Goal: Task Accomplishment & Management: Manage account settings

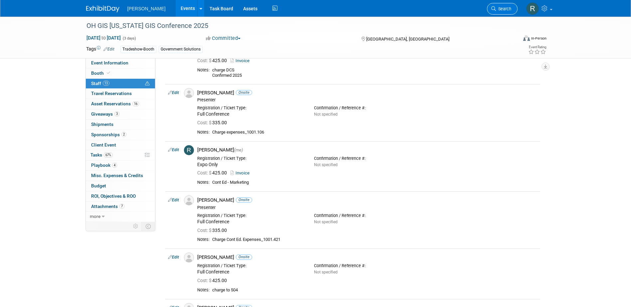
click at [498, 4] on link "Search" at bounding box center [502, 9] width 31 height 12
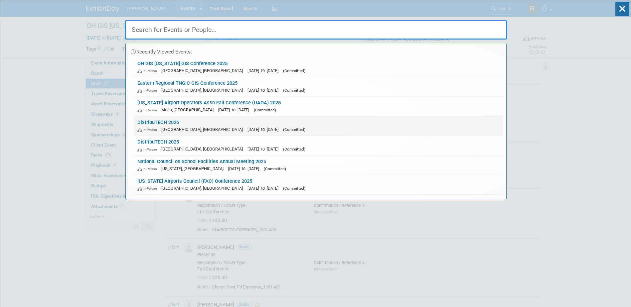
click at [178, 125] on link "DistribuTECH 2026 In-Person San Diego, CA Feb 2, 2026 to Feb 5, 2026 (Committed)" at bounding box center [318, 125] width 369 height 19
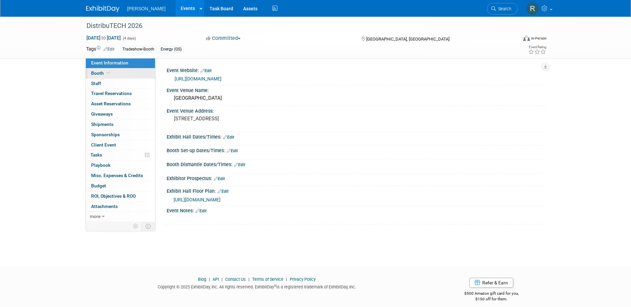
click at [102, 76] on link "Booth" at bounding box center [120, 74] width 69 height 10
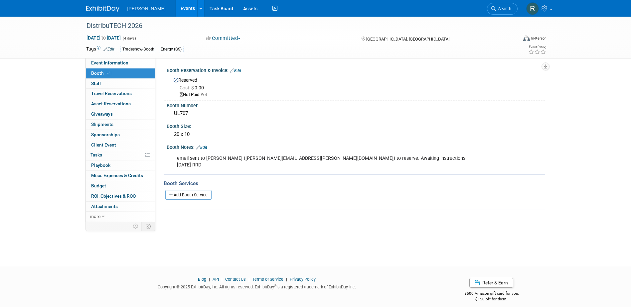
click at [241, 70] on link "Edit" at bounding box center [235, 71] width 11 height 5
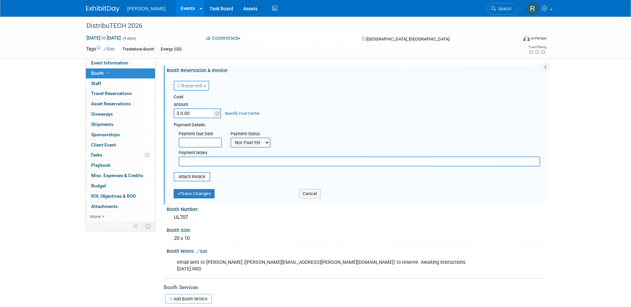
click at [200, 112] on input "$ 0.00" at bounding box center [195, 113] width 42 height 10
type input "$ 10,195.00"
click at [251, 114] on link "Specify Cost Center" at bounding box center [242, 113] width 35 height 5
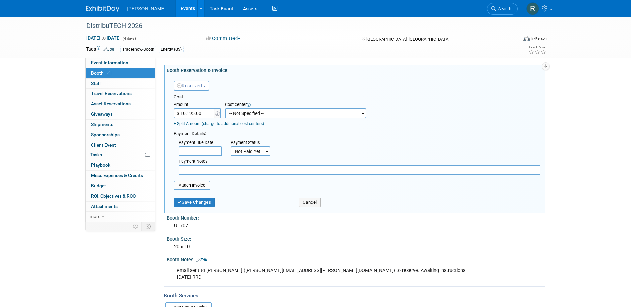
click at [251, 111] on select "-- Not Specified -- Advisory Services - Expenses_1001.502 Aerial Acquisition - …" at bounding box center [295, 113] width 141 height 10
select select "18966250"
click at [225, 108] on select "-- Not Specified -- Advisory Services - Expenses_1001.502 Aerial Acquisition - …" at bounding box center [295, 113] width 141 height 10
click at [209, 153] on input "text" at bounding box center [200, 151] width 43 height 10
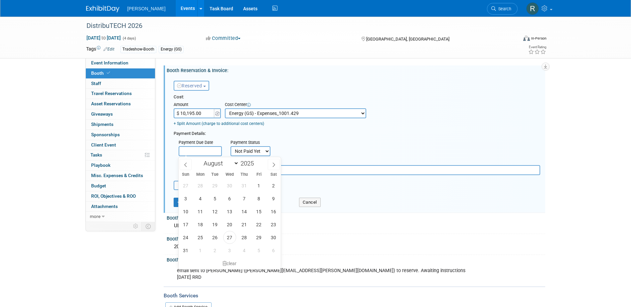
click at [283, 139] on div "Payment Due Date Payment Status Not Paid Yet Partially Paid Paid in Full Next P…" at bounding box center [357, 156] width 376 height 38
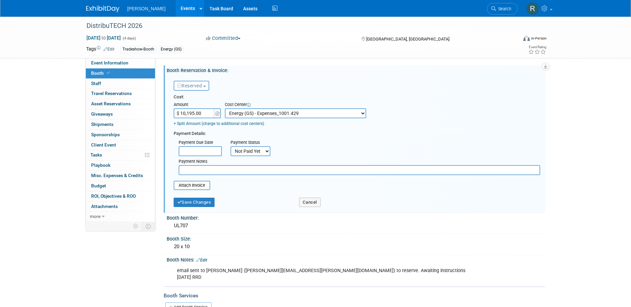
click at [248, 153] on select "Not Paid Yet Partially Paid Paid in Full" at bounding box center [250, 151] width 40 height 10
click at [293, 139] on div "Payment Due Date Payment Status Not Paid Yet Partially Paid Paid in Full Next P…" at bounding box center [357, 156] width 376 height 38
click at [195, 187] on input "file" at bounding box center [169, 186] width 79 height 8
type input "C:\fakepath\$10,195.00 - DTECH 2026 Booth - 429.pdf"
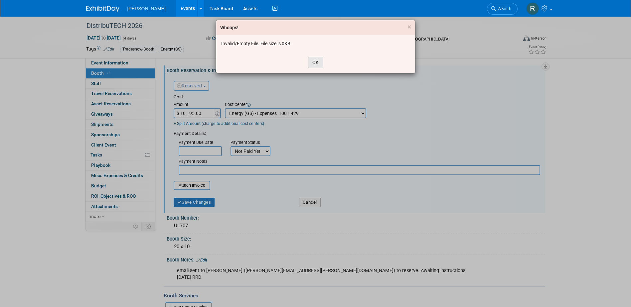
click at [311, 63] on button "OK" at bounding box center [315, 62] width 15 height 11
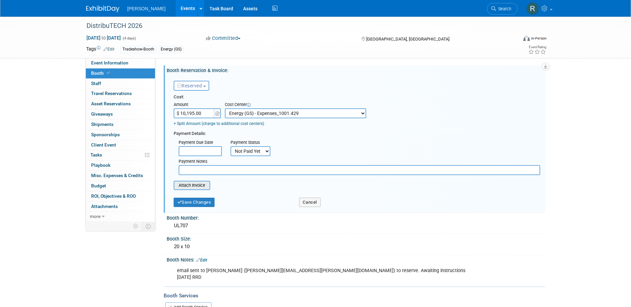
click at [193, 185] on input "file" at bounding box center [169, 186] width 79 height 8
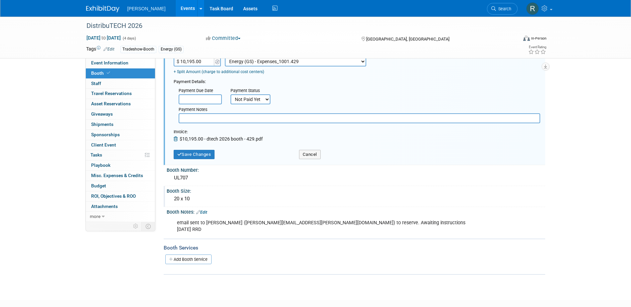
scroll to position [67, 0]
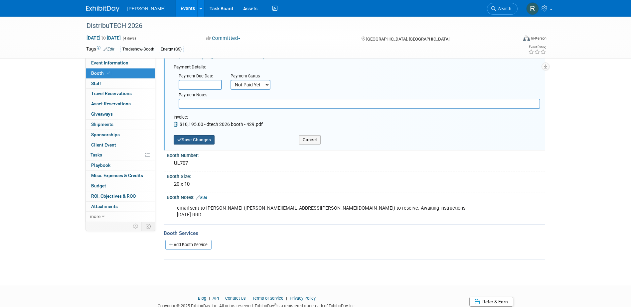
click at [207, 139] on button "Save Changes" at bounding box center [194, 139] width 41 height 9
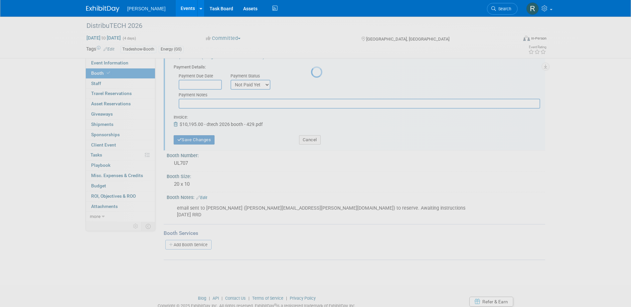
scroll to position [6, 0]
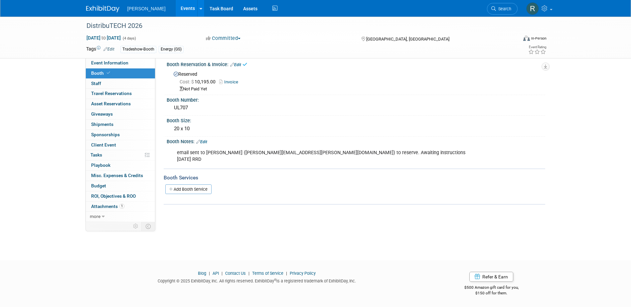
click at [206, 141] on link "Edit" at bounding box center [201, 142] width 11 height 5
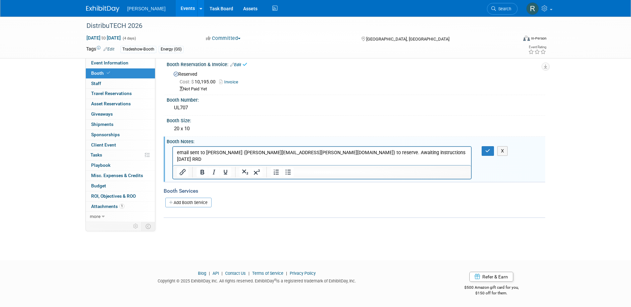
scroll to position [0, 0]
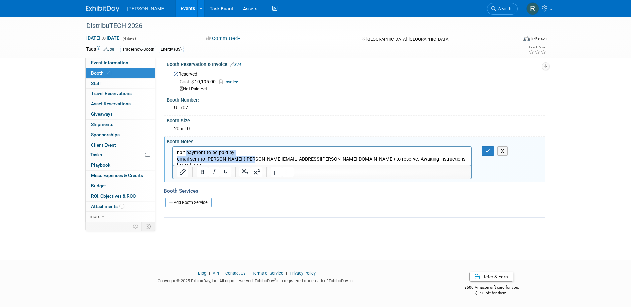
drag, startPoint x: 186, startPoint y: 153, endPoint x: 249, endPoint y: 156, distance: 62.6
click at [249, 156] on body "half payment to be paid by email sent to Jenna Hall (Jenna.Hall@darionevents.co…" at bounding box center [321, 159] width 291 height 20
click at [233, 153] on p "half payment to be paid by" at bounding box center [322, 152] width 291 height 7
drag, startPoint x: 205, startPoint y: 153, endPoint x: 218, endPoint y: 154, distance: 12.7
click at [208, 154] on p "half payment to be paid by" at bounding box center [322, 152] width 291 height 7
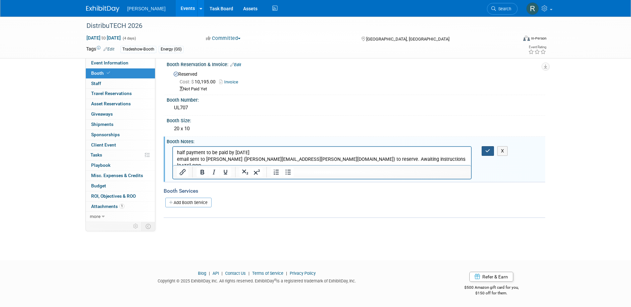
click at [488, 149] on icon "button" at bounding box center [487, 151] width 5 height 5
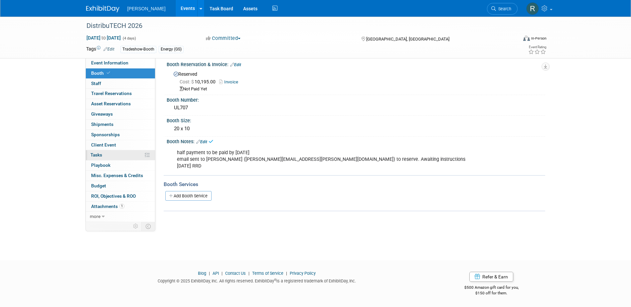
click at [104, 155] on link "0% Tasks 0%" at bounding box center [120, 155] width 69 height 10
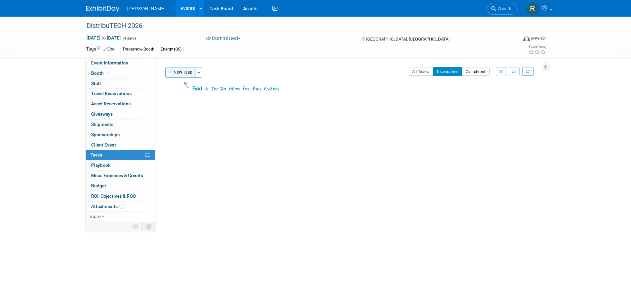
click at [183, 73] on button "New Task" at bounding box center [180, 72] width 31 height 11
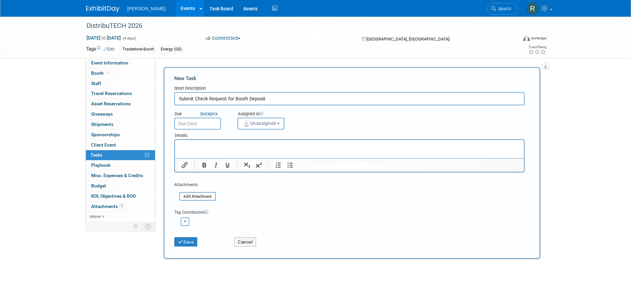
type input "Submit Check Request for Booth Deposit"
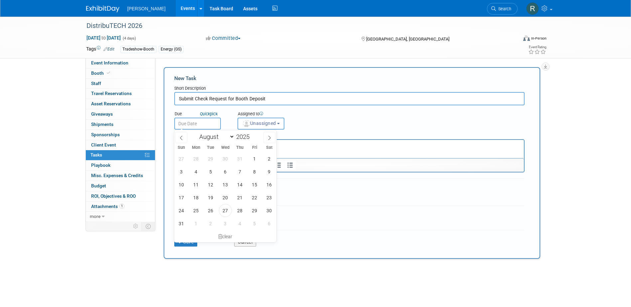
click at [185, 123] on input "text" at bounding box center [197, 124] width 47 height 12
click at [270, 137] on icon at bounding box center [269, 138] width 2 height 4
select select "8"
click at [195, 159] on span "1" at bounding box center [196, 158] width 13 height 13
type input "Sep 1, 2025"
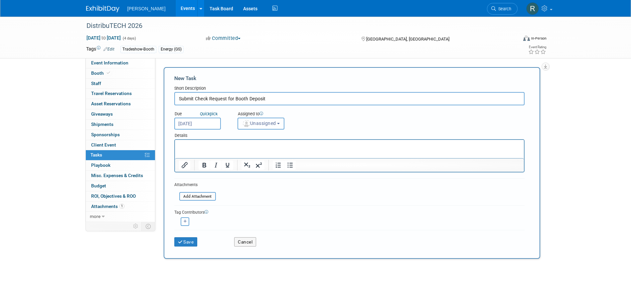
click at [275, 121] on span "Unassigned" at bounding box center [259, 123] width 34 height 5
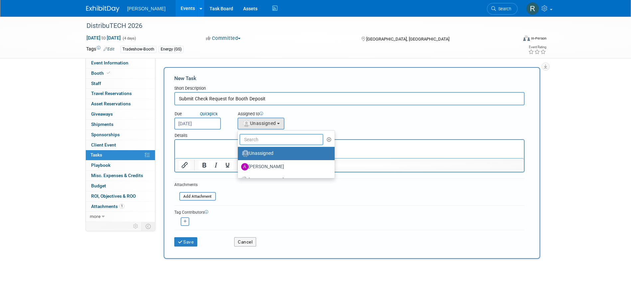
click at [270, 141] on input "text" at bounding box center [281, 139] width 84 height 11
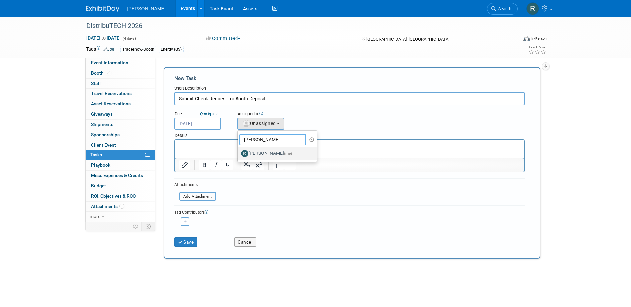
type input "[PERSON_NAME]"
click at [272, 152] on label "Rebecca Deis (me)" at bounding box center [276, 153] width 70 height 11
click at [239, 152] on input "Rebecca Deis (me)" at bounding box center [236, 153] width 4 height 4
select select "844a177d-a181-44ff-a72a-5731d68e4351"
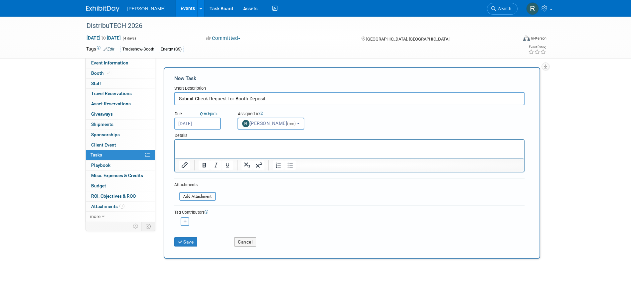
click at [186, 221] on icon "button" at bounding box center [185, 222] width 3 height 4
select select
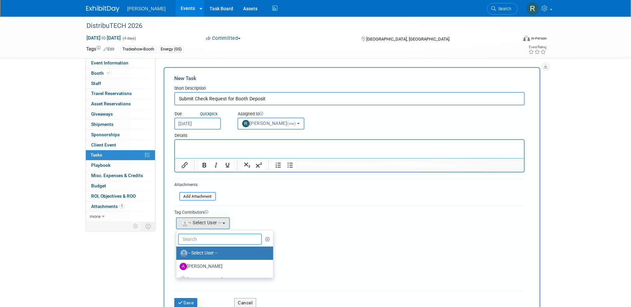
click at [201, 240] on input "text" at bounding box center [220, 239] width 84 height 11
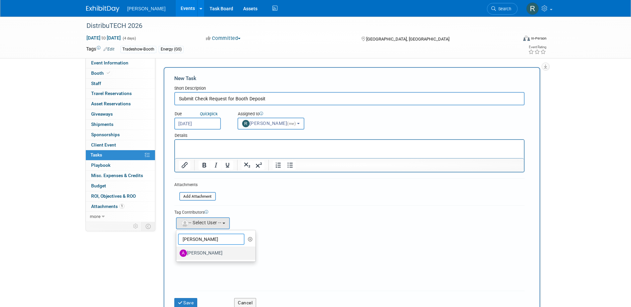
type input "Amy Re"
click at [205, 252] on label "[PERSON_NAME]" at bounding box center [215, 253] width 70 height 11
click at [177, 252] on input "[PERSON_NAME]" at bounding box center [175, 252] width 4 height 4
select select "8a7ecb29-3526-432f-977d-833cb18a83cb"
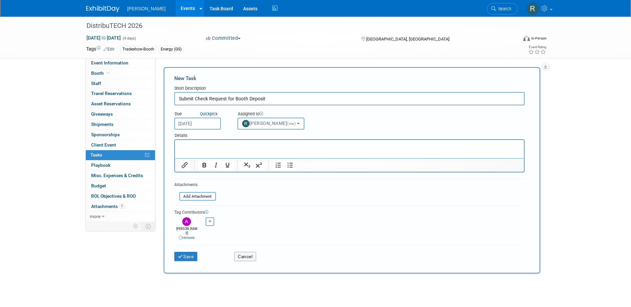
click at [208, 224] on button "button" at bounding box center [210, 222] width 9 height 9
select select
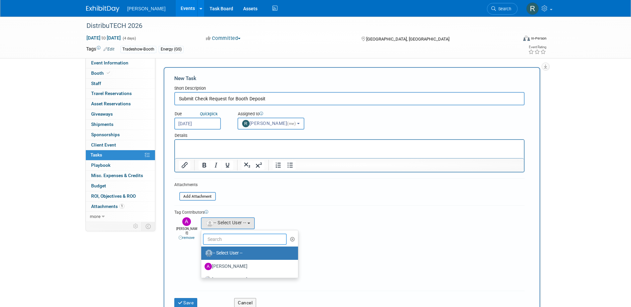
click at [215, 241] on input "text" at bounding box center [245, 239] width 84 height 11
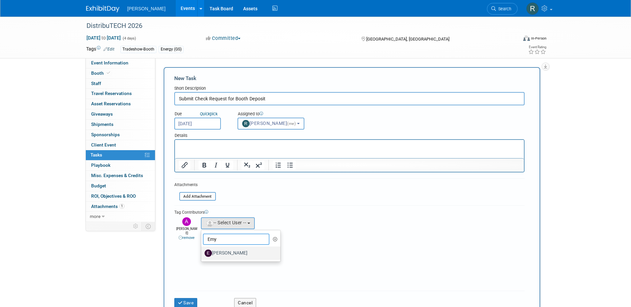
type input "Emy"
click at [225, 253] on label "[PERSON_NAME]" at bounding box center [240, 253] width 70 height 11
click at [202, 253] on input "[PERSON_NAME]" at bounding box center [200, 252] width 4 height 4
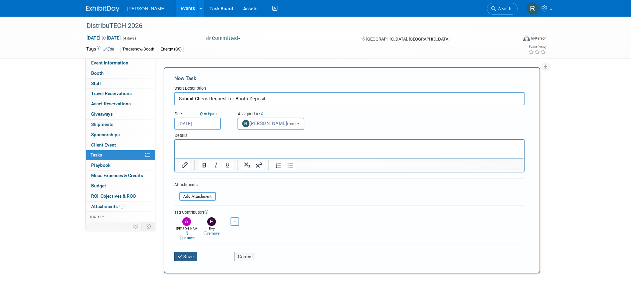
click at [187, 253] on button "Save" at bounding box center [185, 256] width 23 height 9
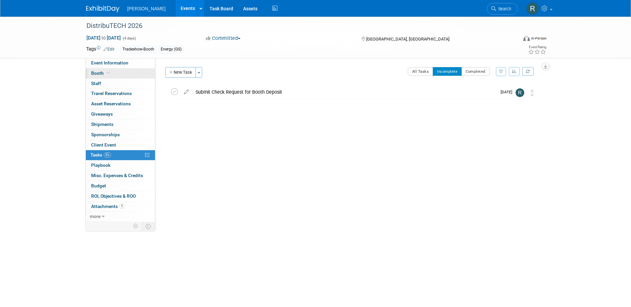
click at [97, 72] on span "Booth" at bounding box center [101, 73] width 20 height 5
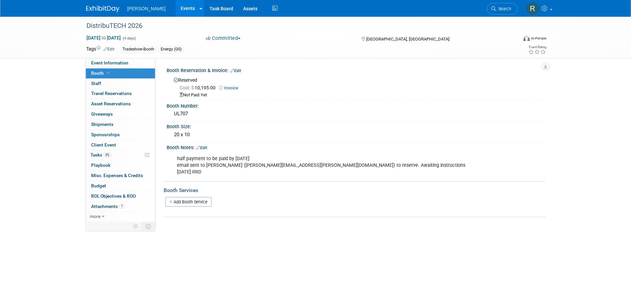
click at [197, 244] on div "DistribuTECH 2026 Feb 2, 2026 to Feb 5, 2026 (4 days) Feb 2, 2026 to Feb 5, 202…" at bounding box center [315, 136] width 631 height 238
click at [495, 10] on icon at bounding box center [493, 8] width 5 height 5
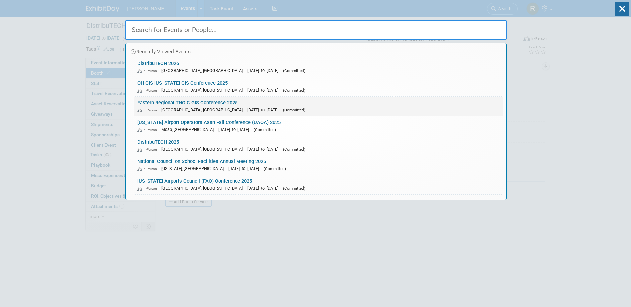
click at [188, 106] on div "In-Person Kingsport, TN Sep 4, 2025 to Sep 4, 2025 (Committed)" at bounding box center [318, 109] width 362 height 7
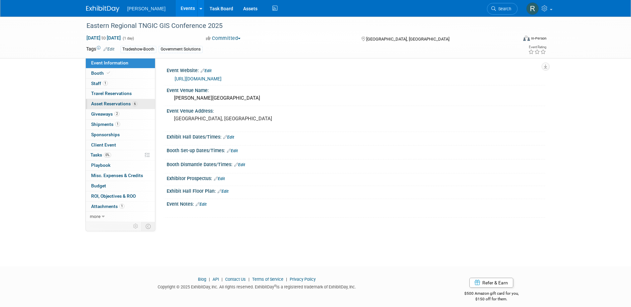
click at [103, 106] on span "Asset Reservations 6" at bounding box center [114, 103] width 46 height 5
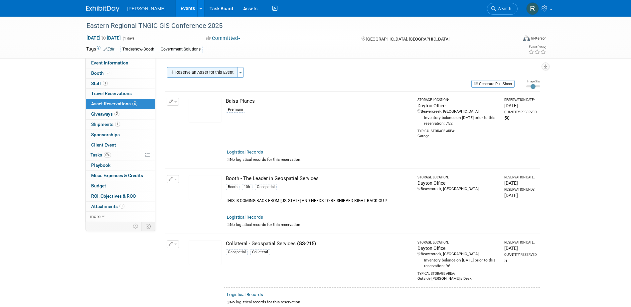
click at [193, 74] on button "Reserve an Asset for this Event" at bounding box center [202, 72] width 71 height 11
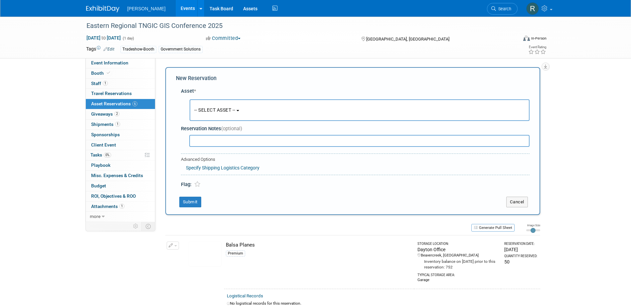
scroll to position [6, 0]
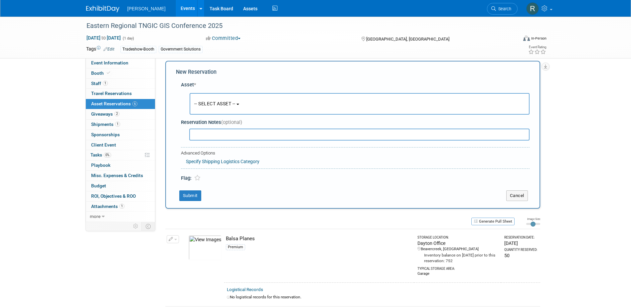
click at [198, 102] on span "-- SELECT ASSET --" at bounding box center [214, 103] width 41 height 5
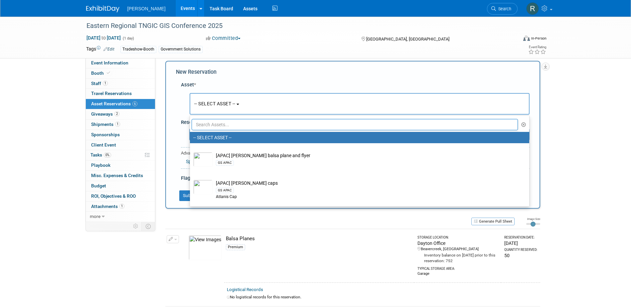
click at [200, 125] on input "text" at bounding box center [355, 124] width 327 height 11
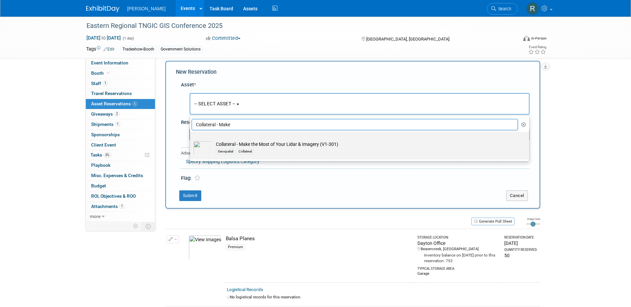
type input "Collateral - Make"
click at [266, 145] on td "Collateral - Make the Most of Your Lidar & Imagery (V1-301) Geospatial Collater…" at bounding box center [364, 148] width 303 height 15
click at [191, 140] on input "Collateral - Make the Most of Your Lidar & Imagery (V1-301) Geospatial Collater…" at bounding box center [189, 138] width 4 height 4
select select "10728230"
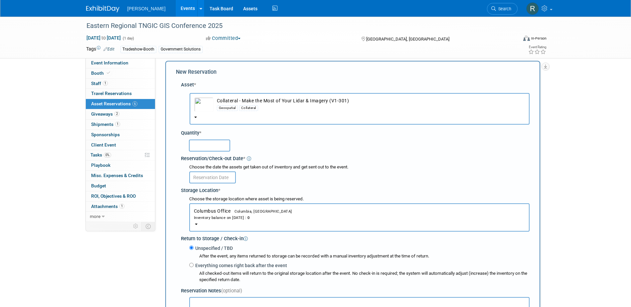
click at [214, 146] on input "text" at bounding box center [209, 146] width 41 height 12
type input "5"
click at [204, 175] on input "text" at bounding box center [212, 178] width 47 height 12
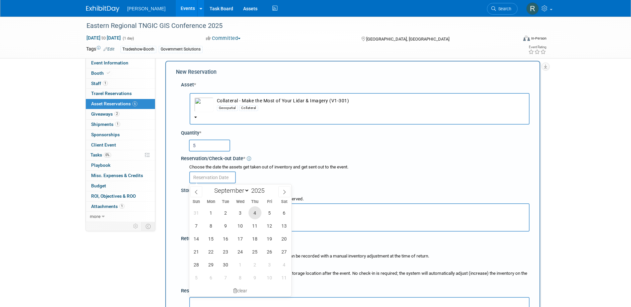
click at [255, 214] on span "4" at bounding box center [254, 213] width 13 height 13
type input "[DATE]"
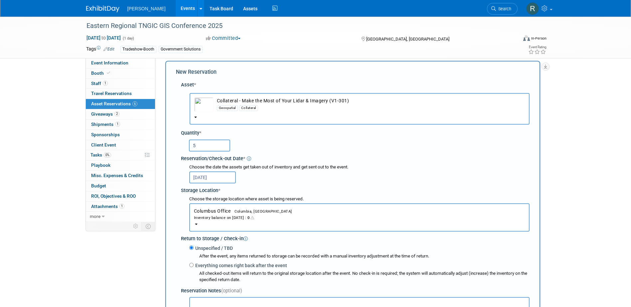
click at [215, 218] on div "Inventory balance on [DATE] : 0" at bounding box center [359, 218] width 331 height 6
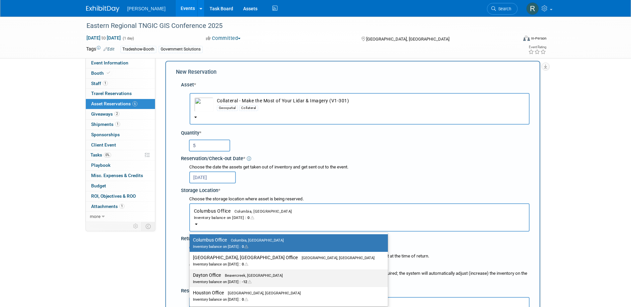
click at [204, 279] on label "Dayton Office Beavercreek, [GEOGRAPHIC_DATA] Inventory balance on [DATE] : -12" at bounding box center [287, 278] width 188 height 15
click at [191, 278] on input "Dayton Office Beavercreek, [GEOGRAPHIC_DATA] Inventory balance on [DATE] : -12" at bounding box center [188, 275] width 4 height 4
select select "11223930"
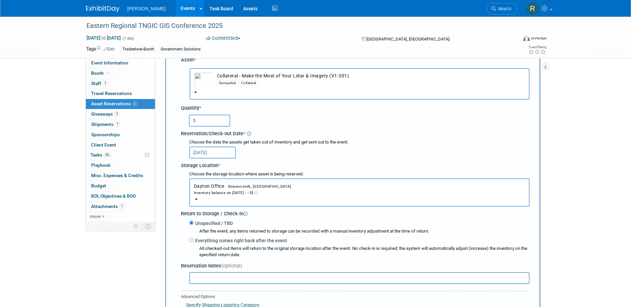
scroll to position [73, 0]
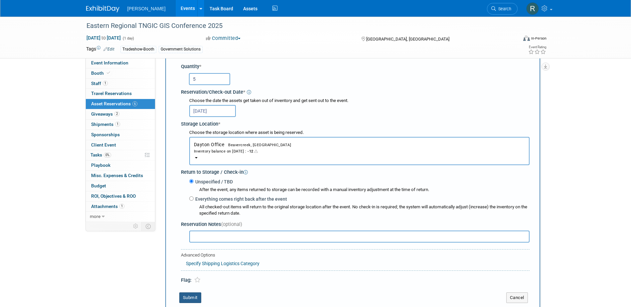
click at [184, 299] on button "Submit" at bounding box center [190, 298] width 22 height 11
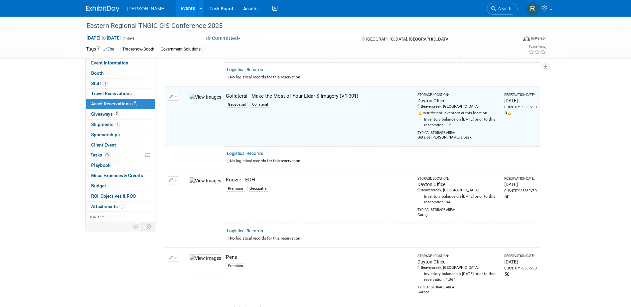
scroll to position [227, 0]
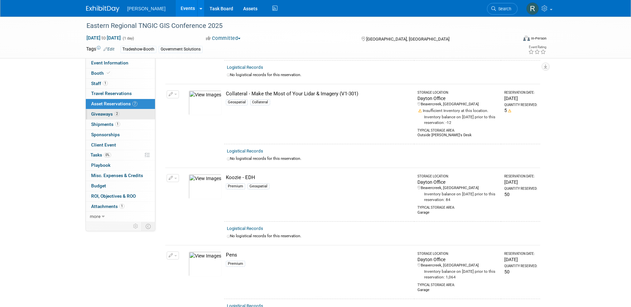
click at [97, 116] on span "Giveaways 2" at bounding box center [105, 113] width 28 height 5
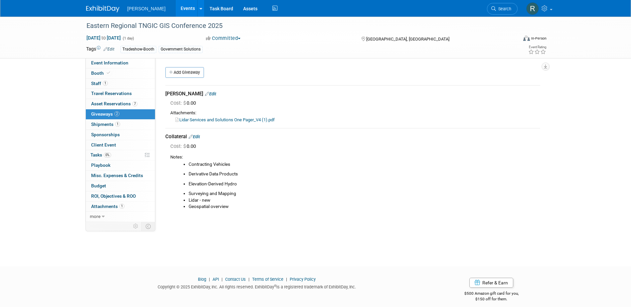
click at [202, 121] on link "Lidar Services and Solutions One Pager_V4 (1).pdf" at bounding box center [224, 119] width 99 height 5
click at [100, 154] on span "Tasks 0%" at bounding box center [100, 154] width 21 height 5
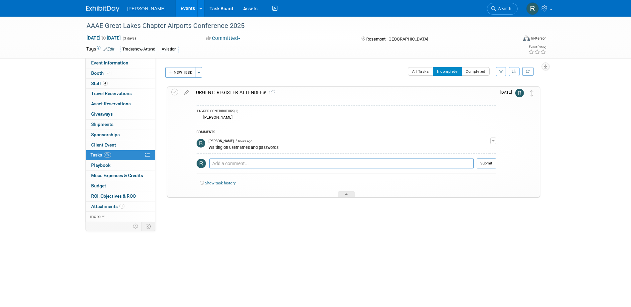
click at [218, 93] on div "URGENT: REGISTER ATTENDEES! 1" at bounding box center [345, 92] width 304 height 11
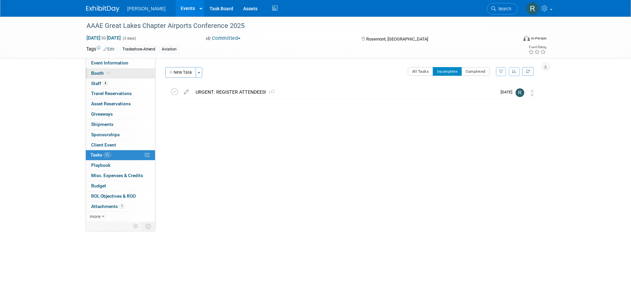
click at [114, 75] on link "Booth" at bounding box center [120, 74] width 69 height 10
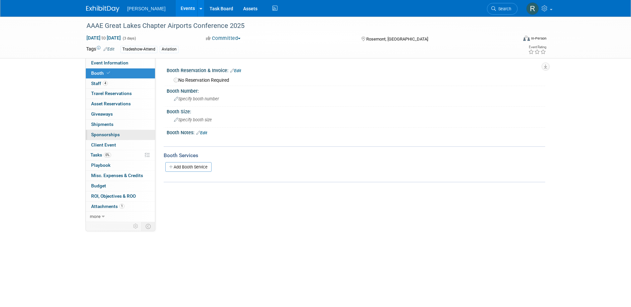
click at [99, 136] on span "Sponsorships 0" at bounding box center [105, 134] width 29 height 5
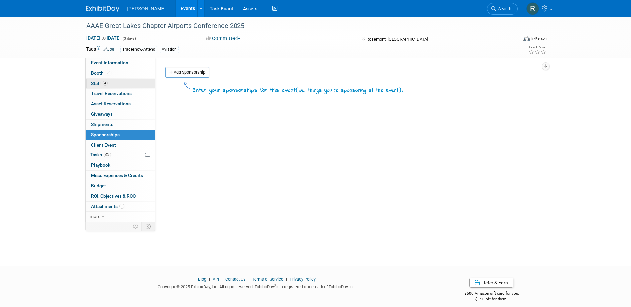
click at [107, 87] on link "4 Staff 4" at bounding box center [120, 84] width 69 height 10
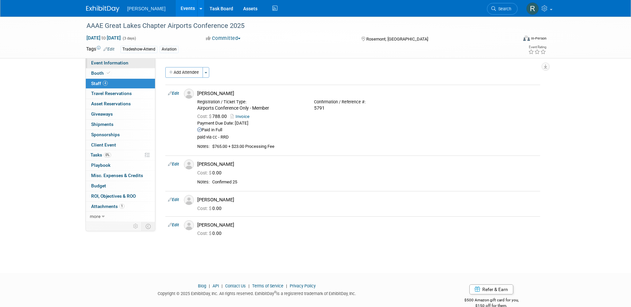
click at [101, 63] on span "Event Information" at bounding box center [109, 62] width 37 height 5
